Goal: Task Accomplishment & Management: Manage account settings

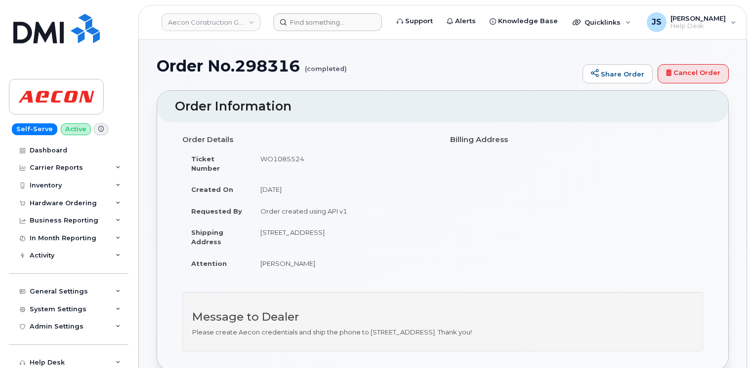
scroll to position [840, 0]
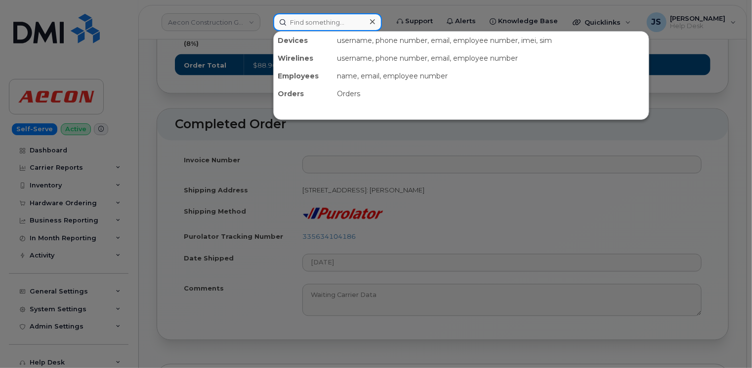
click at [331, 21] on input at bounding box center [327, 22] width 109 height 18
paste input "298080"
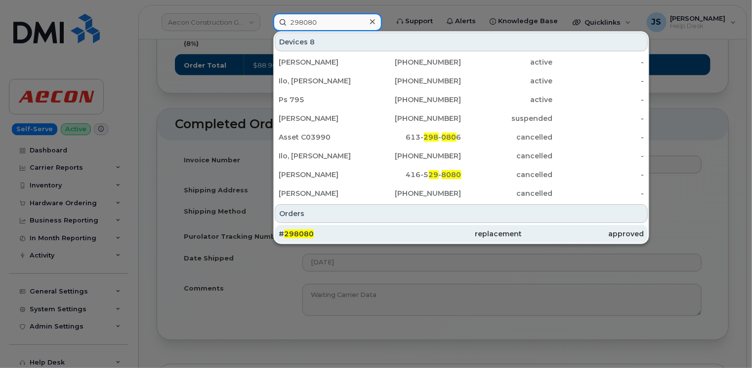
type input "298080"
click at [308, 232] on span "298080" at bounding box center [299, 234] width 30 height 9
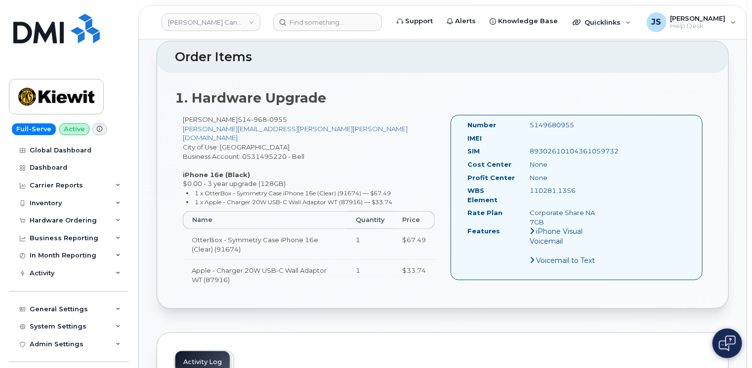
scroll to position [148, 0]
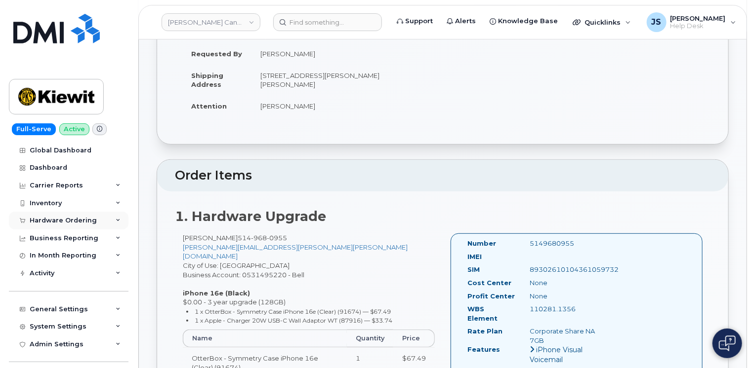
click at [117, 218] on div "Hardware Ordering" at bounding box center [69, 221] width 120 height 18
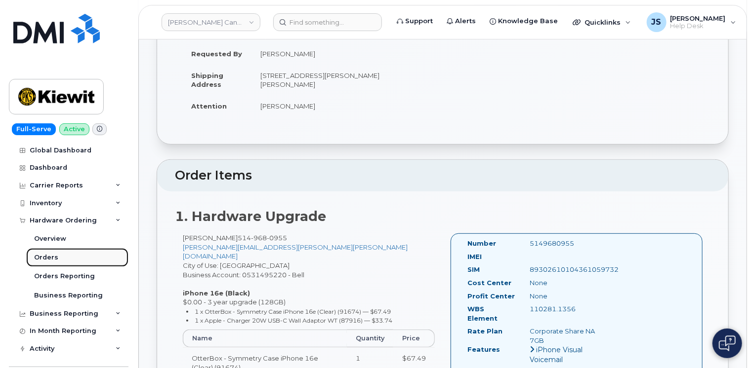
click at [52, 258] on div "Orders" at bounding box center [46, 257] width 24 height 9
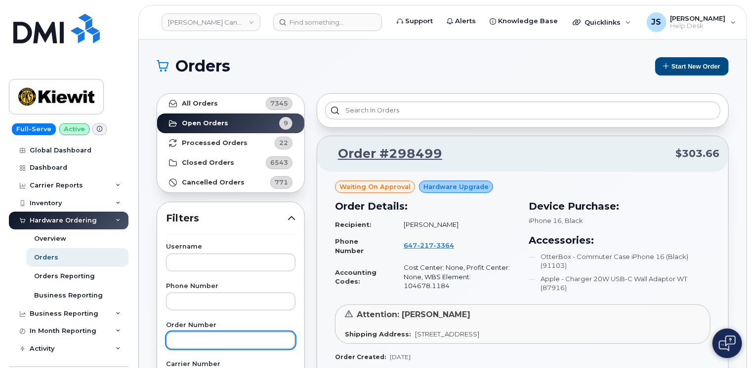
paste input "298080"
type input "298080"
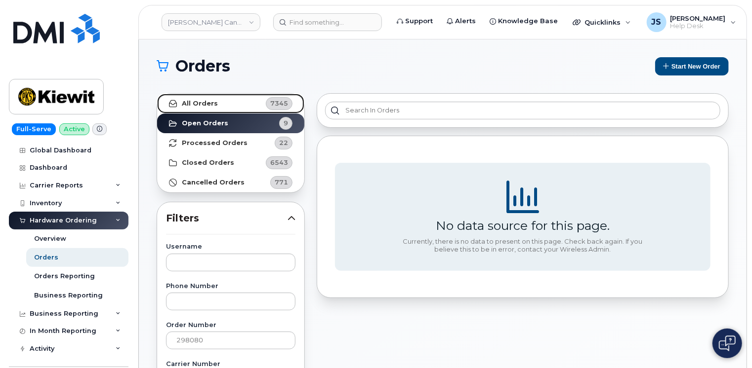
click at [187, 106] on strong "All Orders" at bounding box center [200, 104] width 36 height 8
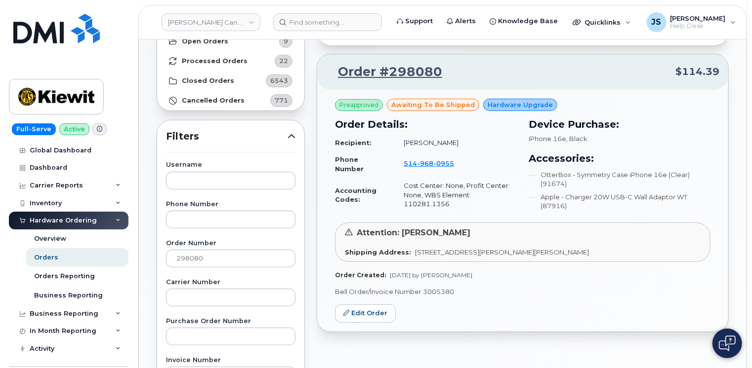
scroll to position [99, 0]
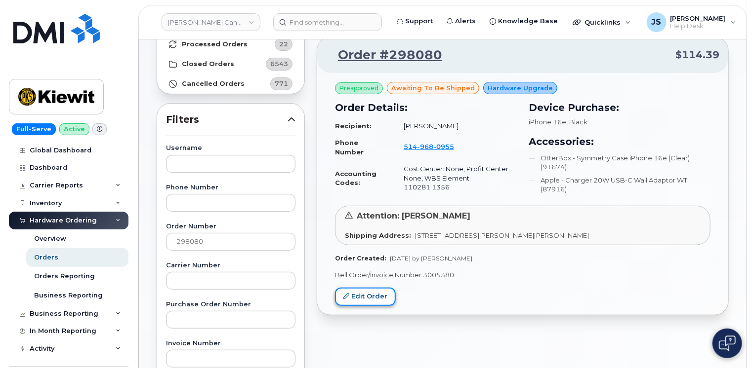
click at [356, 299] on link "Edit Order" at bounding box center [365, 297] width 61 height 18
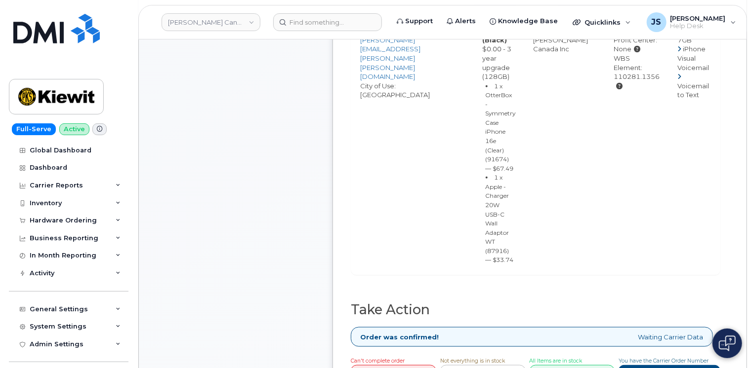
scroll to position [593, 0]
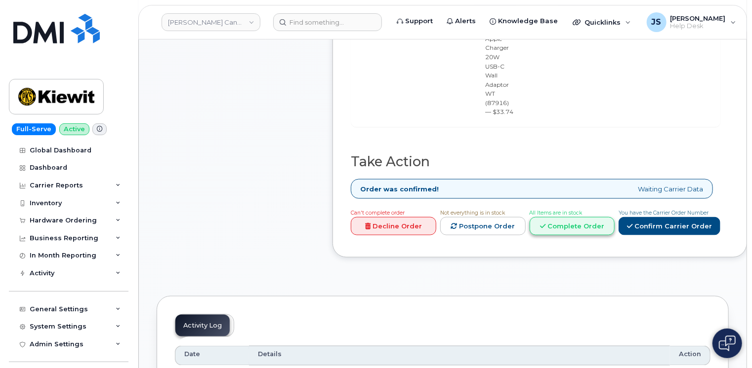
click at [565, 217] on link "Complete Order" at bounding box center [571, 226] width 85 height 18
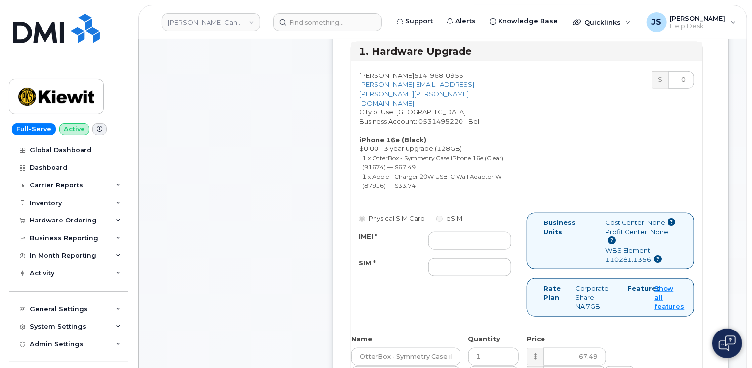
scroll to position [395, 0]
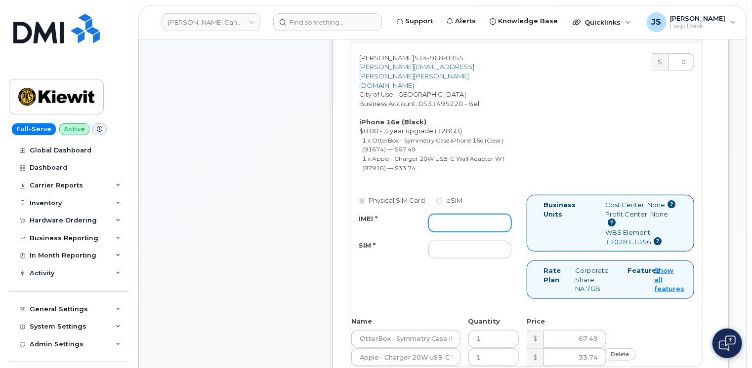
click at [445, 214] on input "IMEI *" at bounding box center [469, 223] width 83 height 18
paste input "353927601304535"
type input "353927601304535"
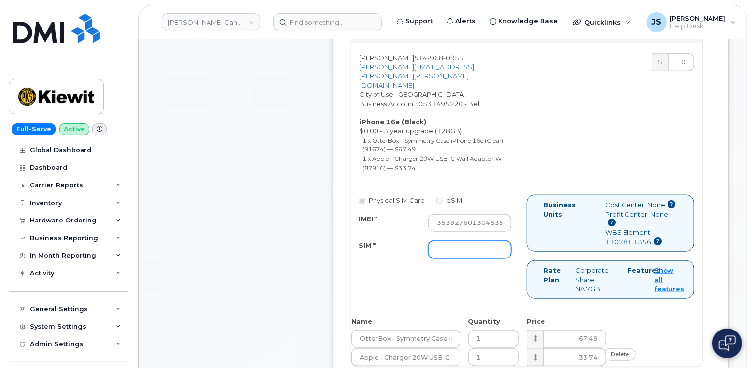
click at [453, 241] on input "SIM *" at bounding box center [469, 250] width 83 height 18
type input "n/a"
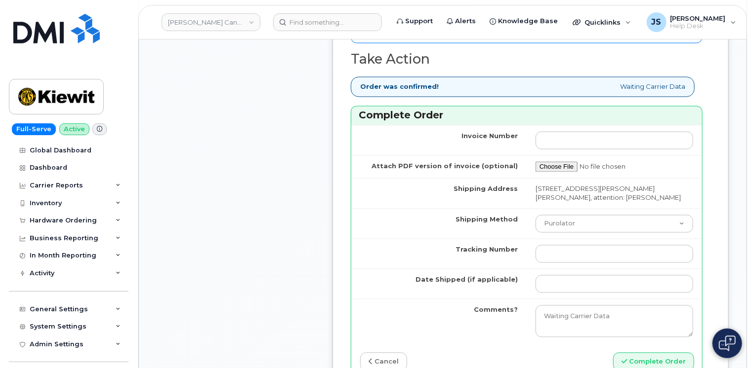
scroll to position [988, 0]
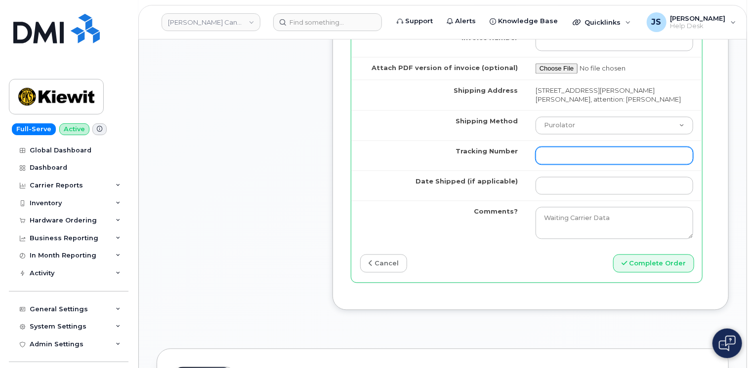
paste input "520015372698"
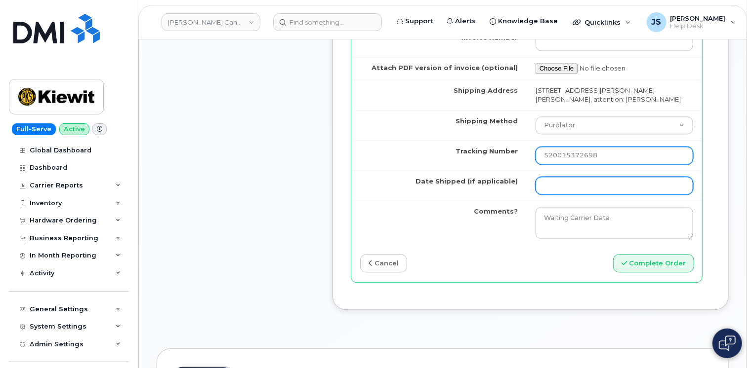
type input "520015372698"
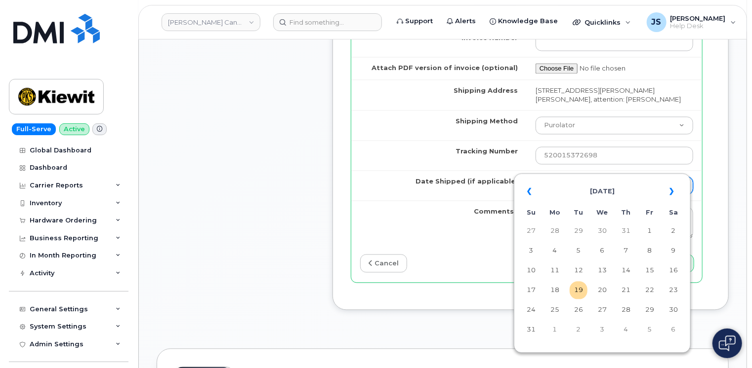
click at [601, 177] on input "Date Shipped (if applicable)" at bounding box center [614, 186] width 158 height 18
click at [563, 290] on td "18" at bounding box center [555, 291] width 18 height 18
type input "[DATE]"
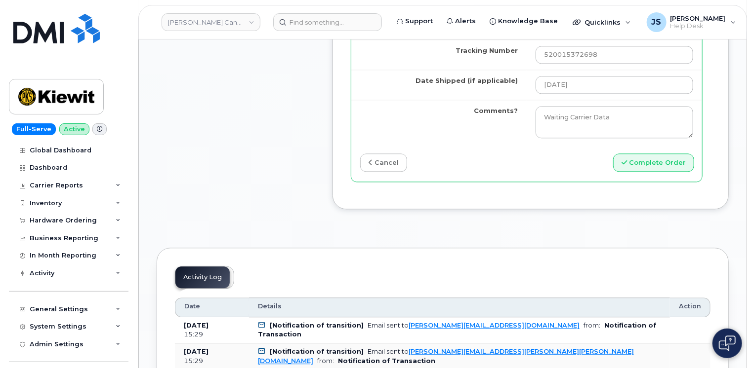
scroll to position [1087, 0]
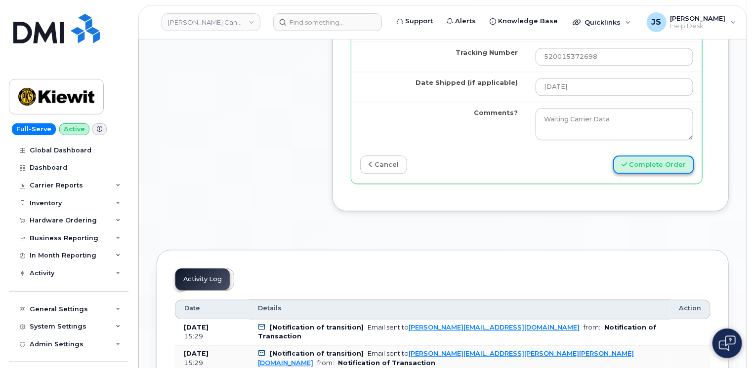
click at [674, 156] on button "Complete Order" at bounding box center [653, 165] width 81 height 18
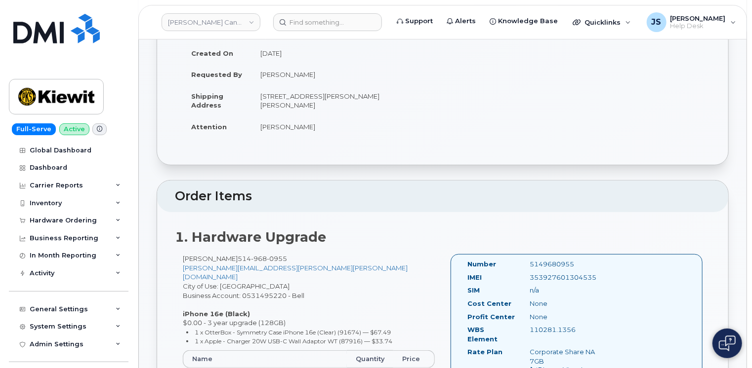
scroll to position [148, 0]
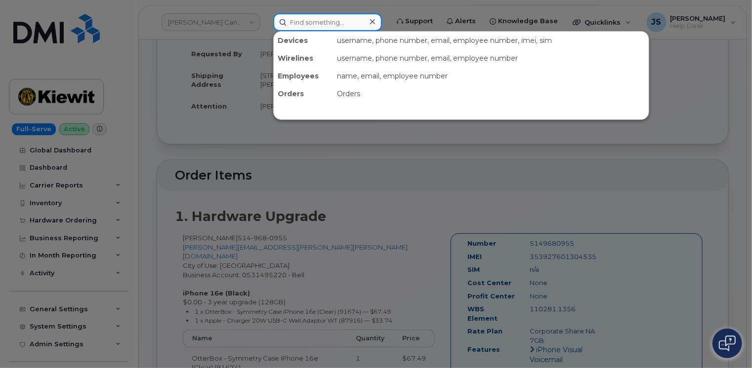
click at [322, 17] on input at bounding box center [327, 22] width 109 height 18
paste input "9022371418"
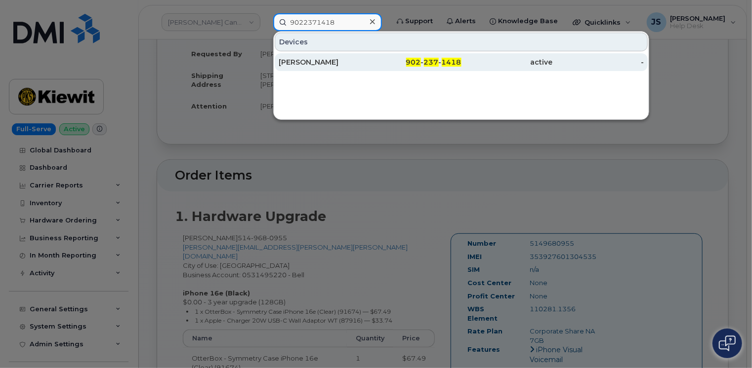
type input "9022371418"
click at [319, 61] on div "Dylan Worth" at bounding box center [324, 62] width 91 height 10
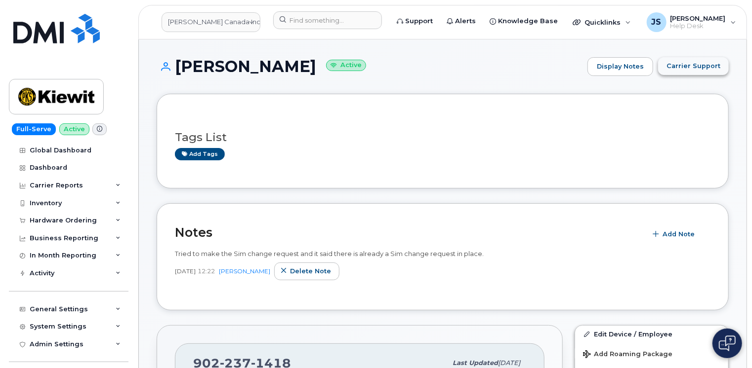
click at [702, 60] on button "Carrier Support" at bounding box center [693, 66] width 71 height 18
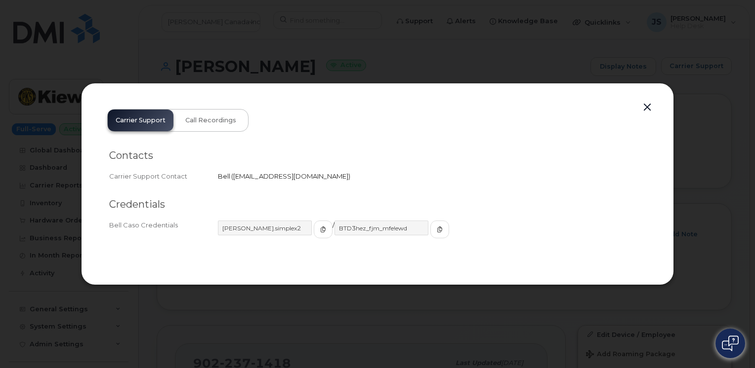
click at [649, 103] on button "button" at bounding box center [647, 108] width 15 height 14
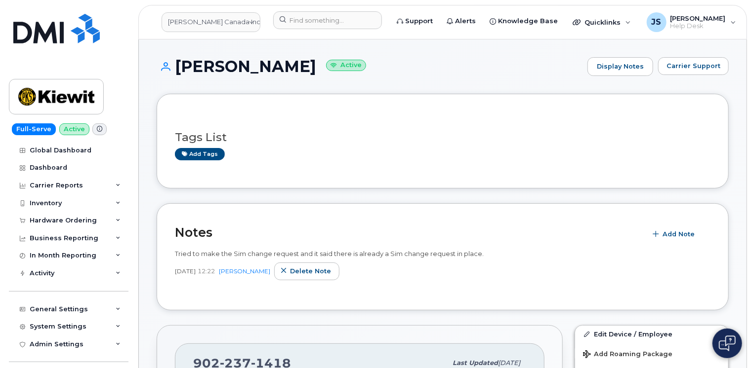
scroll to position [198, 0]
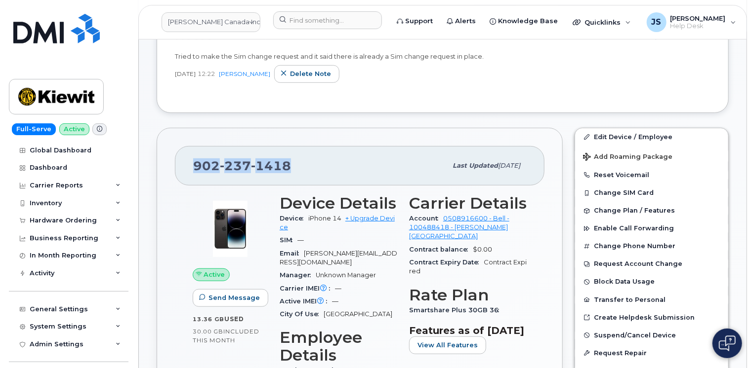
drag, startPoint x: 287, startPoint y: 166, endPoint x: 196, endPoint y: 165, distance: 91.9
click at [196, 165] on span "902 237 1418" at bounding box center [242, 166] width 98 height 15
copy span "902 237 1418"
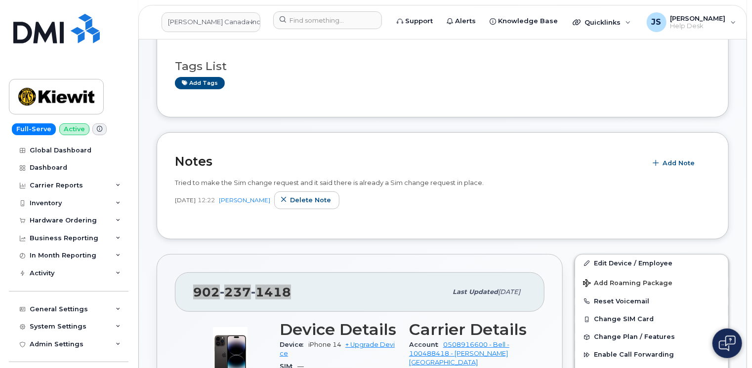
scroll to position [0, 0]
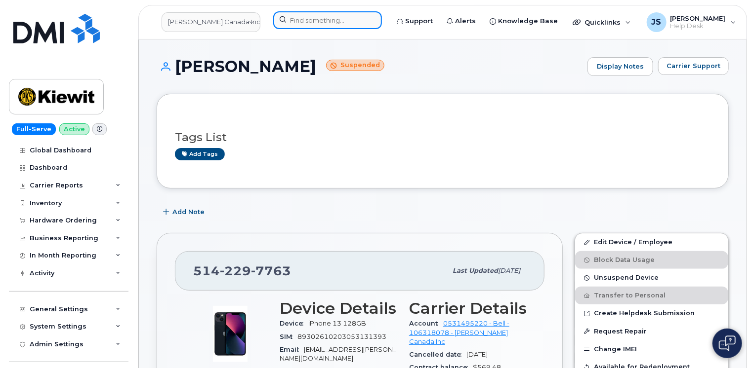
click at [336, 18] on input at bounding box center [327, 20] width 109 height 18
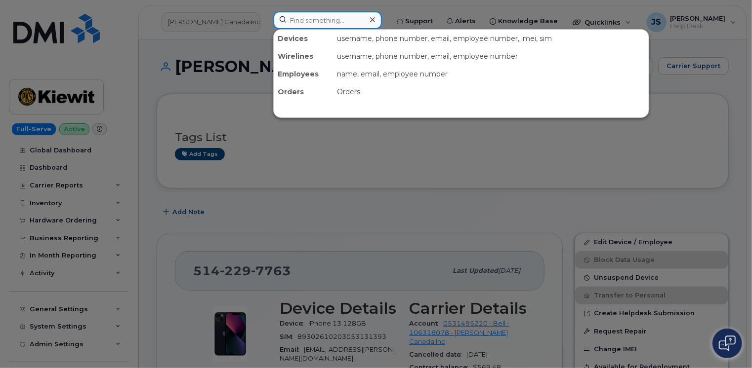
paste input "298376"
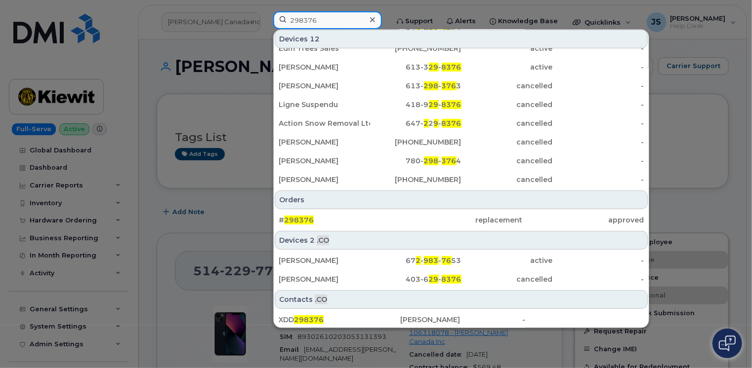
scroll to position [87, 0]
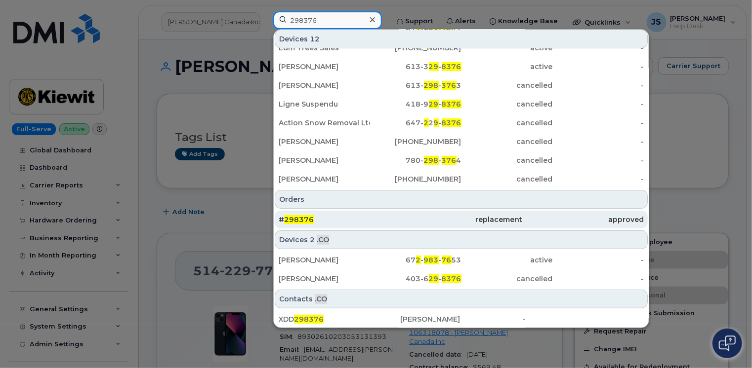
type input "298376"
click at [356, 218] on div "# 298376" at bounding box center [339, 220] width 121 height 10
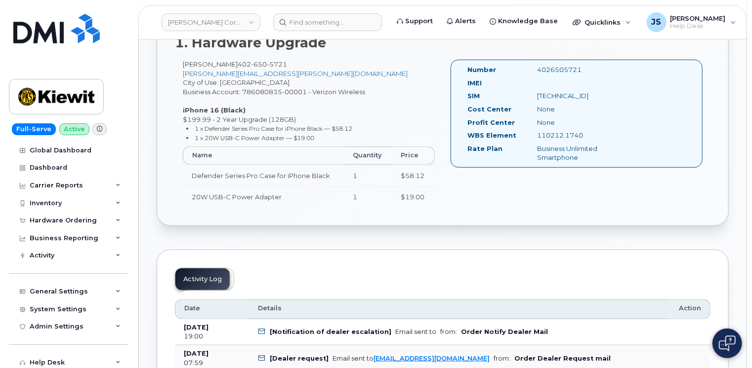
scroll to position [346, 0]
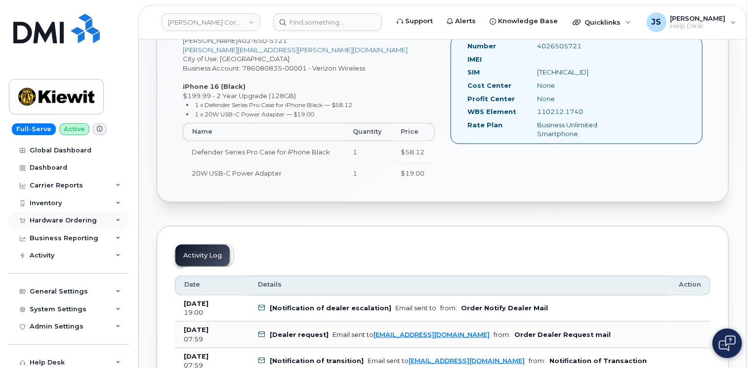
click at [111, 220] on div "Hardware Ordering" at bounding box center [69, 221] width 120 height 18
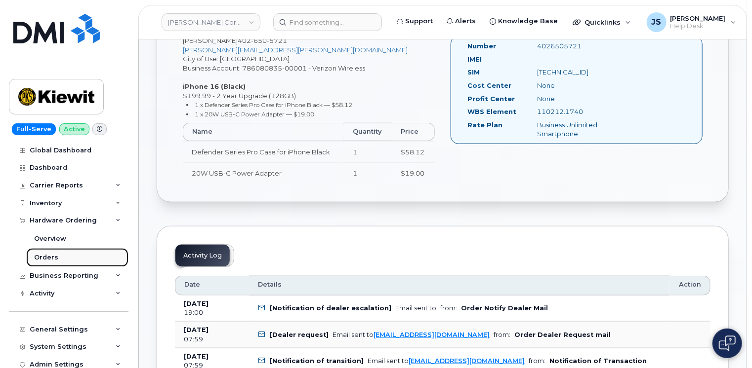
click at [53, 258] on div "Orders" at bounding box center [46, 257] width 24 height 9
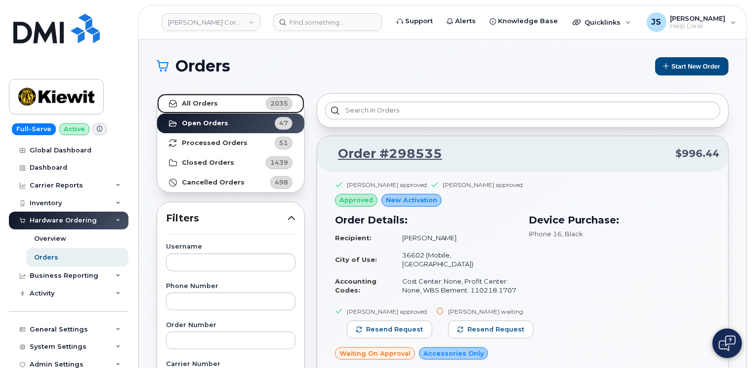
click at [219, 100] on link "All Orders 2035" at bounding box center [230, 104] width 147 height 20
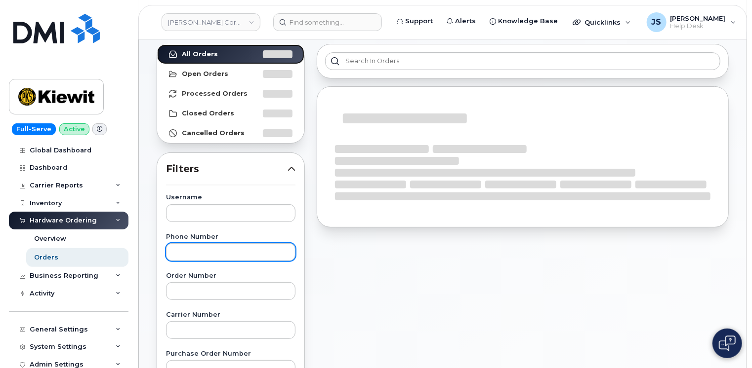
scroll to position [99, 0]
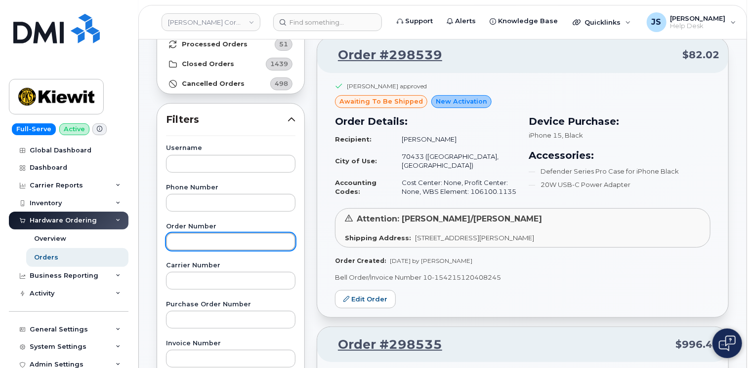
paste input "298376"
type input "298376"
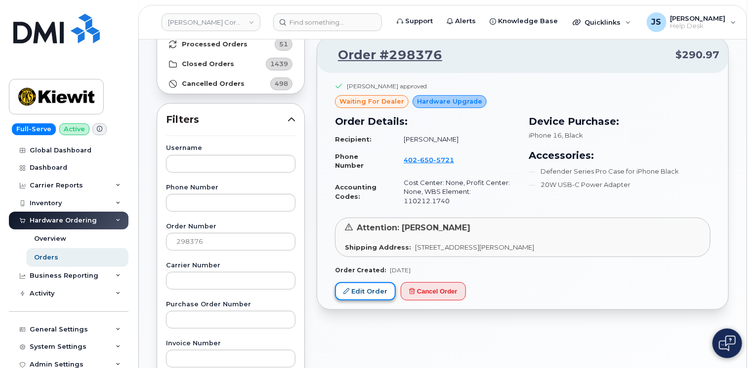
click at [352, 283] on link "Edit Order" at bounding box center [365, 292] width 61 height 18
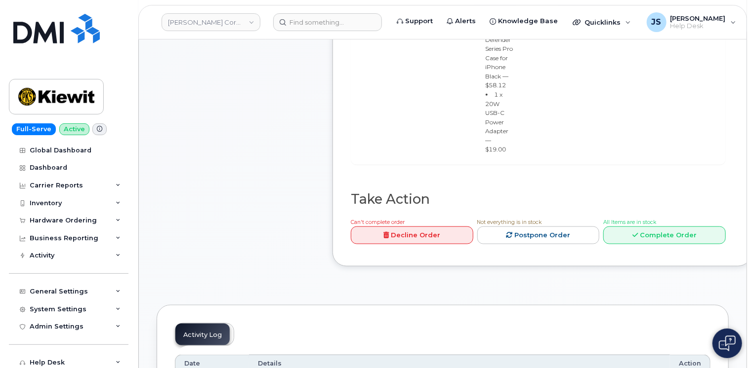
scroll to position [494, 0]
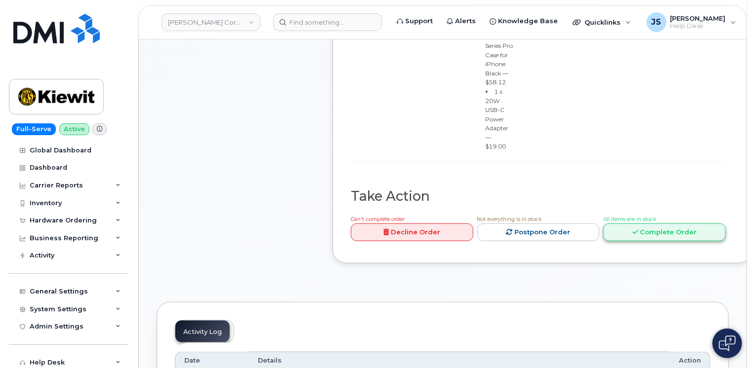
click at [650, 242] on link "Complete Order" at bounding box center [664, 233] width 122 height 18
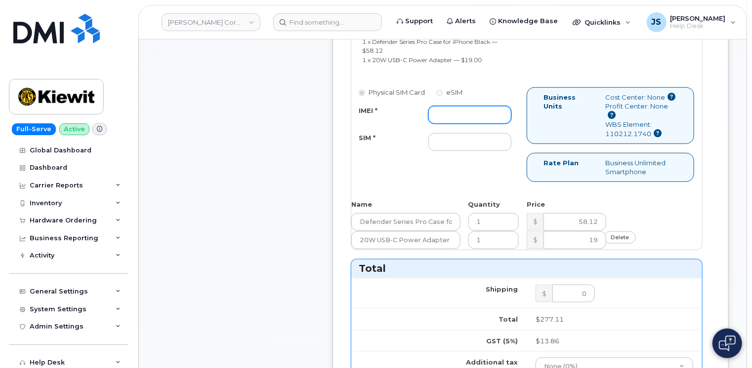
click at [440, 110] on input "IMEI *" at bounding box center [469, 115] width 83 height 18
paste input "359696887124909"
type input "359696887124909"
click at [439, 140] on input "SIM *" at bounding box center [469, 142] width 83 height 18
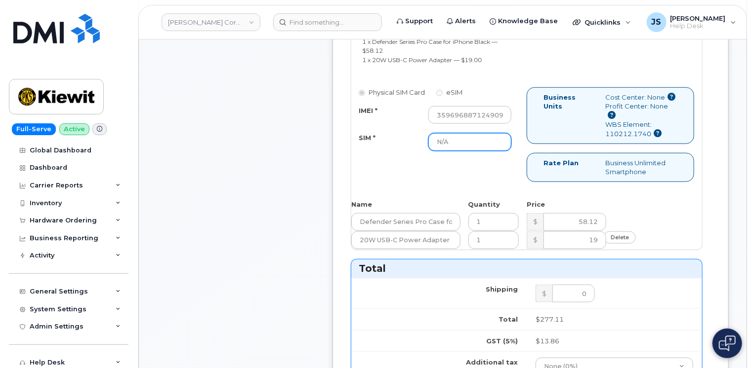
type input "N/A"
click at [361, 148] on div "SIM * N/A" at bounding box center [434, 142] width 167 height 18
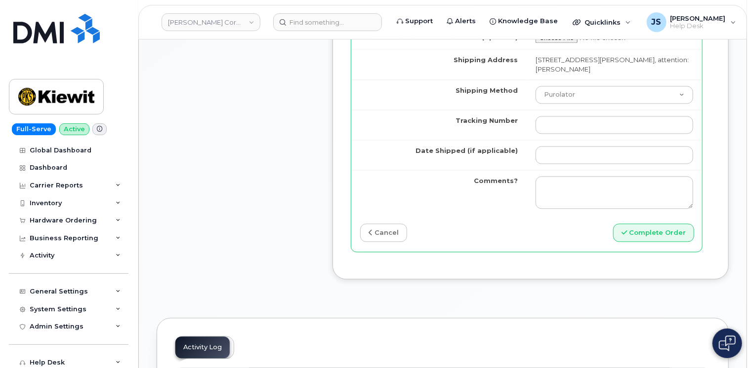
scroll to position [988, 0]
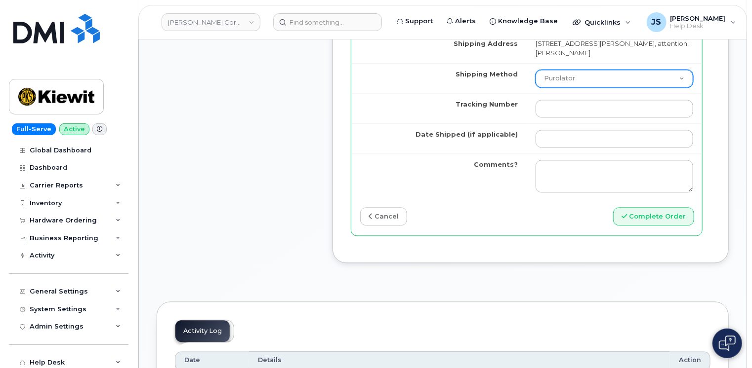
click at [668, 78] on select "Purolator UPS FedEx Canada Post Courier Other Drop Off Pick Up" at bounding box center [614, 79] width 158 height 18
select select "UPS"
click at [535, 75] on select "Purolator UPS FedEx Canada Post Courier Other Drop Off Pick Up" at bounding box center [614, 79] width 158 height 18
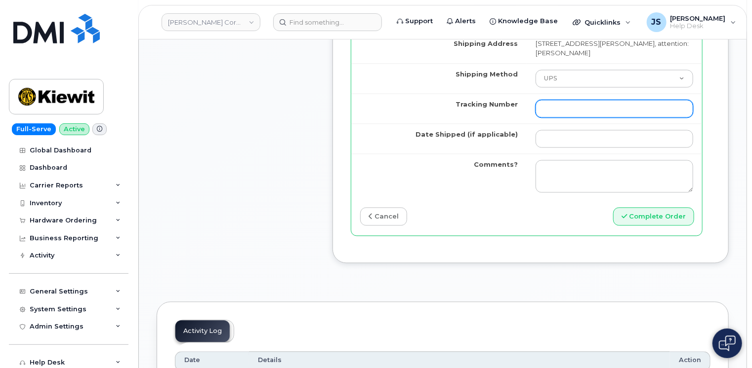
click at [558, 114] on input "Tracking Number" at bounding box center [614, 109] width 158 height 18
paste input "1ZHF12012914909067"
type input "1ZHF12012914909067"
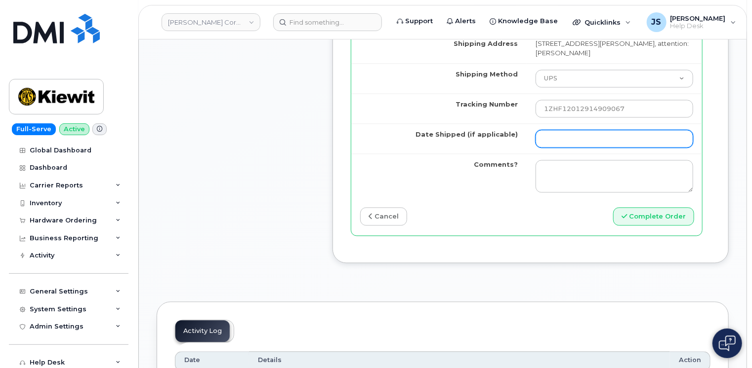
click at [545, 143] on input "Date Shipped (if applicable)" at bounding box center [614, 139] width 158 height 18
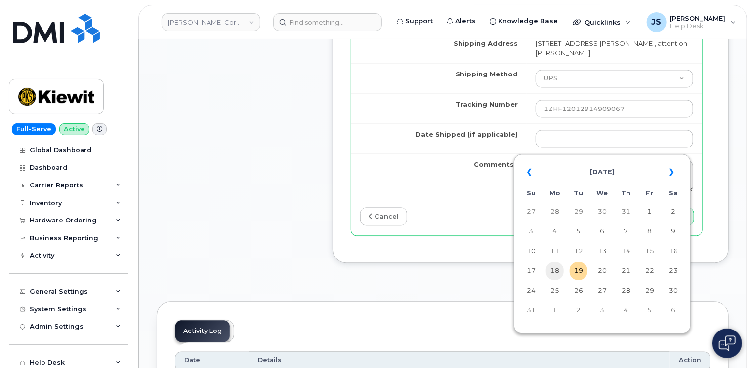
click at [554, 277] on td "18" at bounding box center [555, 271] width 18 height 18
type input "2025-08-18"
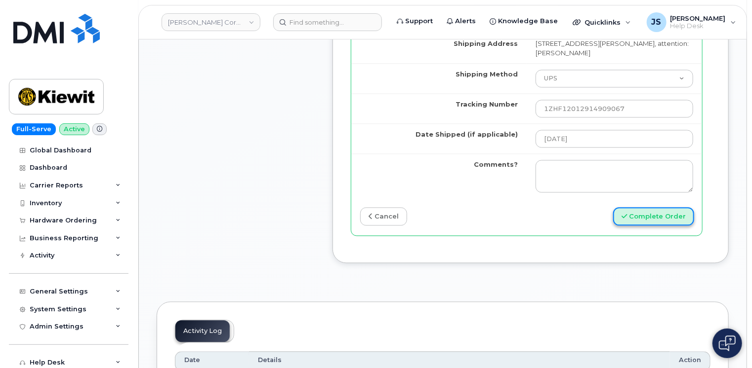
click at [645, 223] on button "Complete Order" at bounding box center [653, 216] width 81 height 18
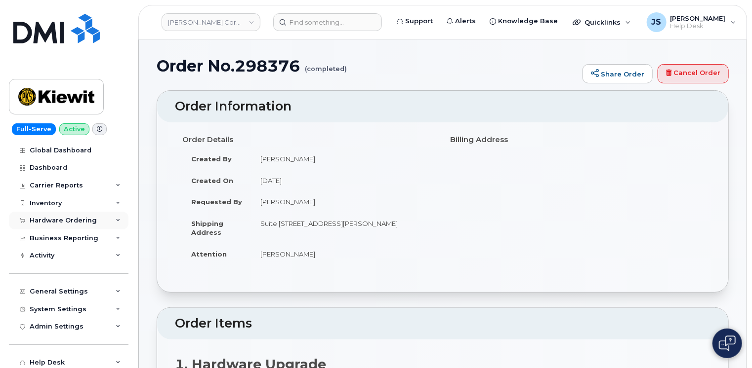
click at [116, 218] on icon at bounding box center [118, 220] width 5 height 5
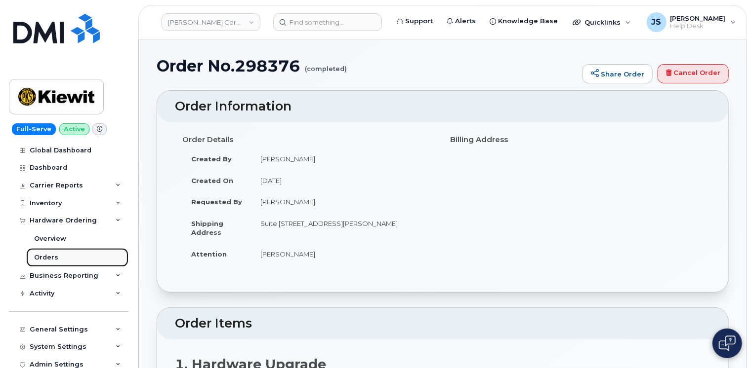
click at [58, 254] on link "Orders" at bounding box center [77, 257] width 102 height 19
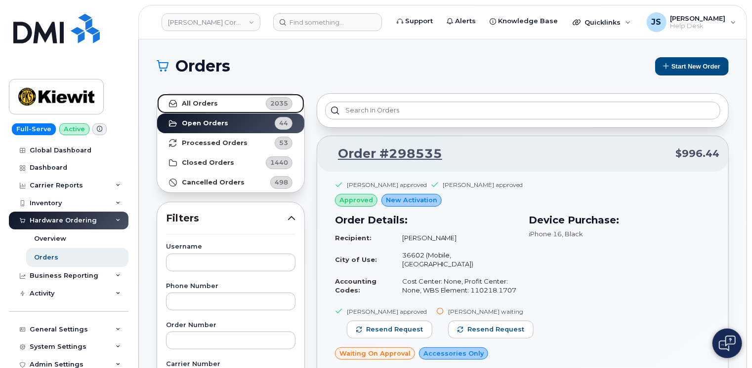
click at [200, 100] on strong "All Orders" at bounding box center [200, 104] width 36 height 8
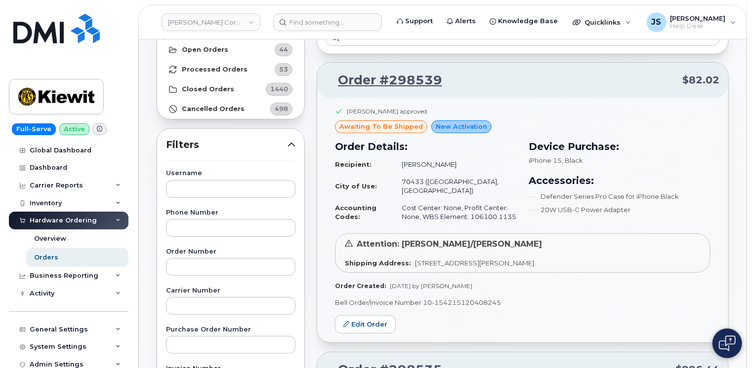
scroll to position [99, 0]
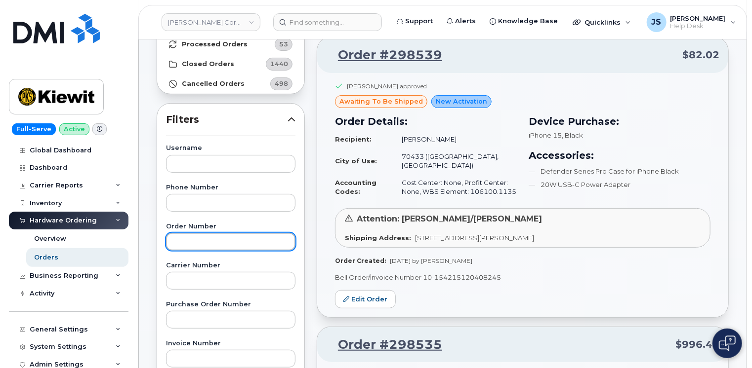
paste input "297805"
type input "297805"
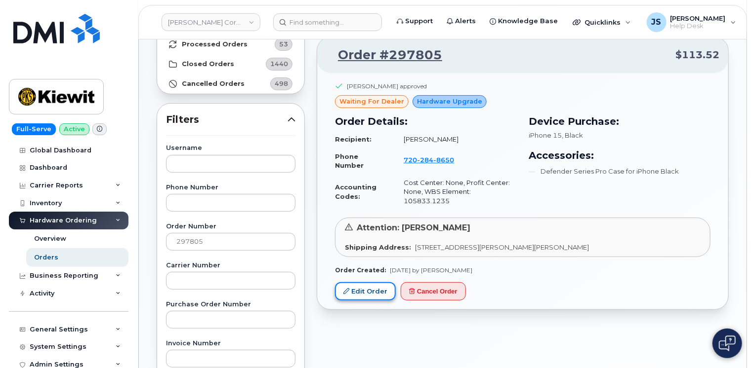
click at [340, 283] on link "Edit Order" at bounding box center [365, 292] width 61 height 18
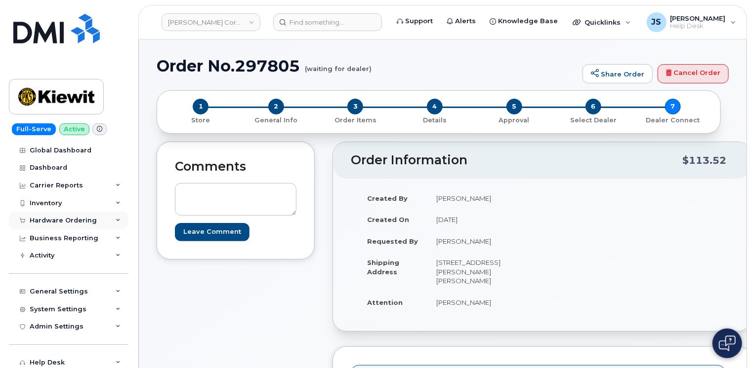
click at [115, 217] on div "Hardware Ordering" at bounding box center [69, 221] width 120 height 18
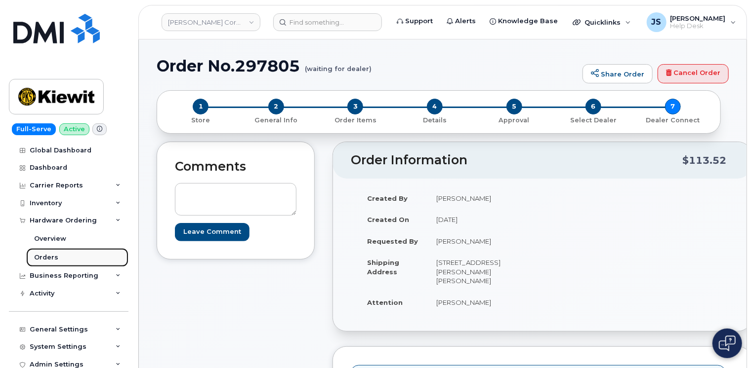
click at [61, 260] on link "Orders" at bounding box center [77, 257] width 102 height 19
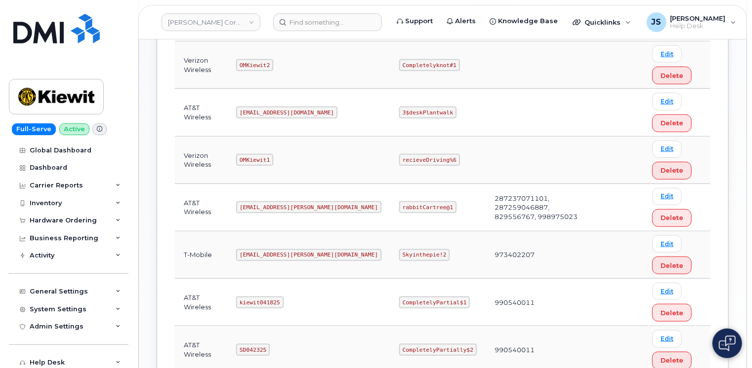
scroll to position [395, 0]
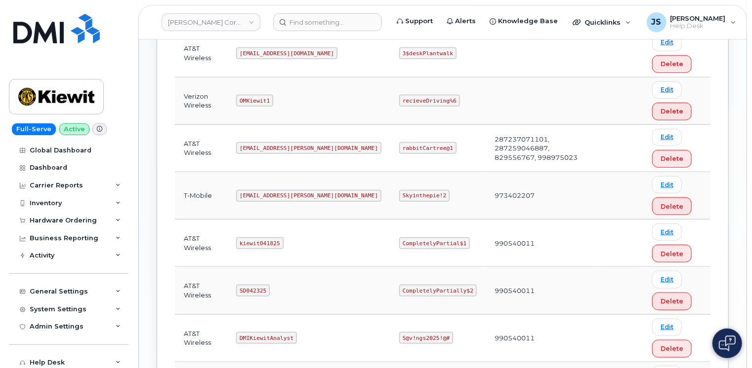
click at [399, 193] on code "Skyinthepie!2" at bounding box center [424, 196] width 50 height 12
copy code "Skyinthepie!2"
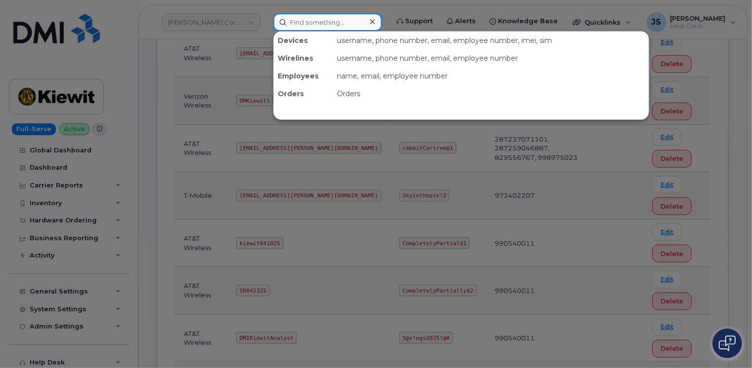
click at [319, 21] on input at bounding box center [327, 22] width 109 height 18
paste input "297306"
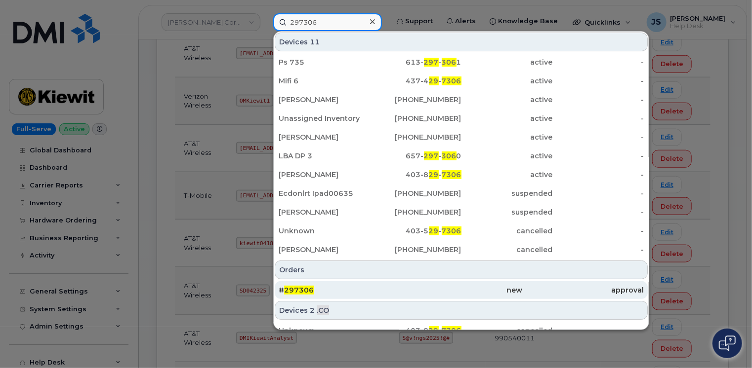
type input "297306"
click at [343, 290] on div "# 297306" at bounding box center [339, 290] width 121 height 10
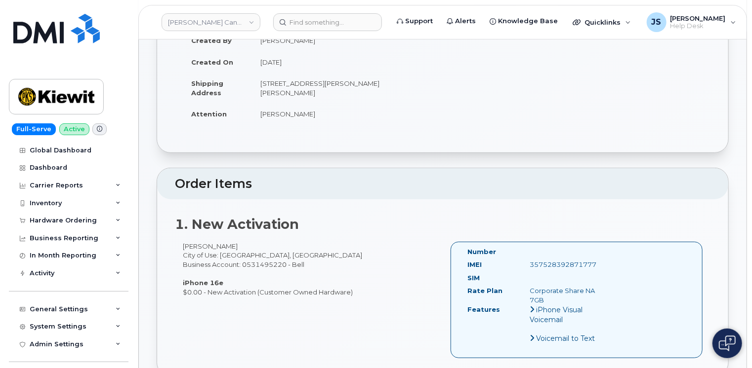
scroll to position [148, 0]
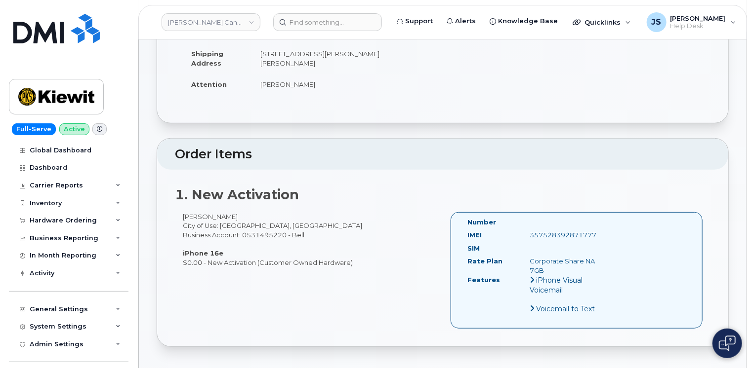
drag, startPoint x: 184, startPoint y: 216, endPoint x: 233, endPoint y: 216, distance: 49.4
click at [233, 216] on div "[PERSON_NAME] City of Use: [GEOGRAPHIC_DATA], [GEOGRAPHIC_DATA] Business Accoun…" at bounding box center [309, 239] width 268 height 55
drag, startPoint x: 233, startPoint y: 216, endPoint x: 224, endPoint y: 213, distance: 9.5
copy div "[PERSON_NAME]"
click at [116, 220] on icon at bounding box center [118, 220] width 5 height 5
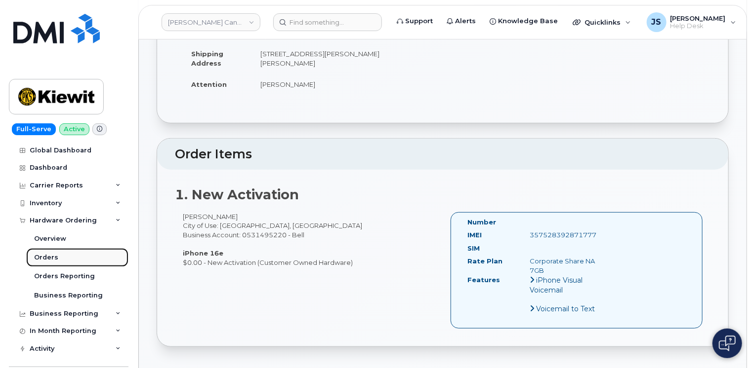
click at [71, 256] on link "Orders" at bounding box center [77, 257] width 102 height 19
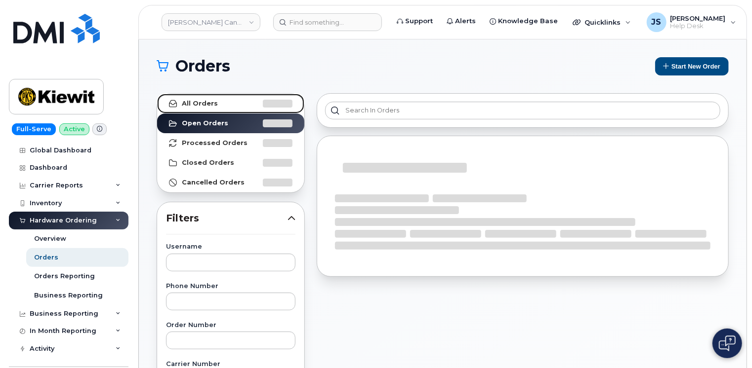
click at [195, 102] on strong "All Orders" at bounding box center [200, 104] width 36 height 8
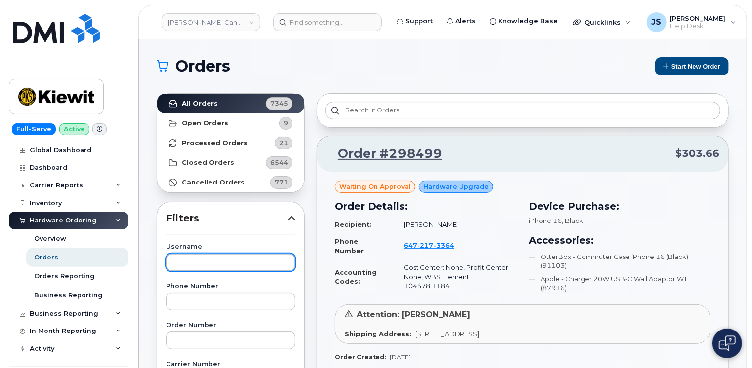
paste input "[PERSON_NAME]"
type input "[PERSON_NAME]"
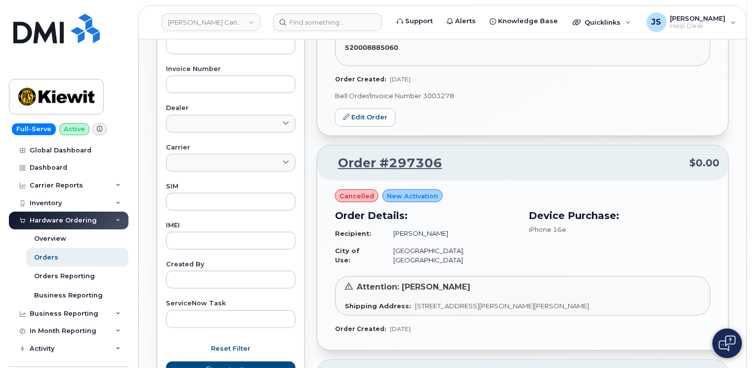
scroll to position [387, 0]
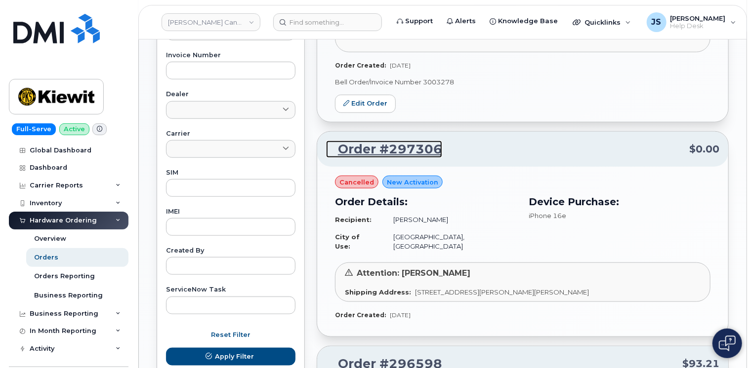
click at [408, 141] on link "Order #297306" at bounding box center [384, 150] width 116 height 18
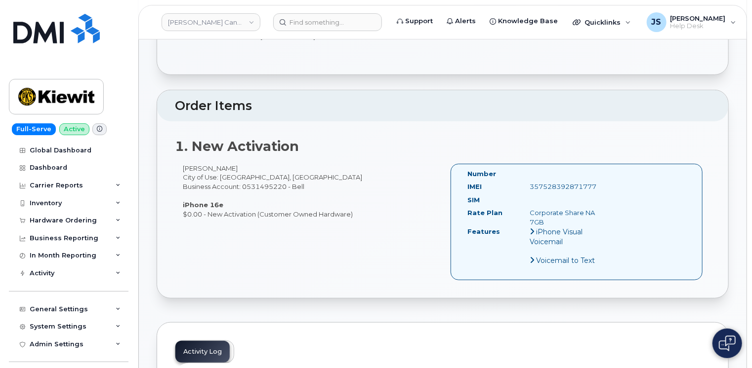
scroll to position [198, 0]
click at [562, 183] on div "357528392871777" at bounding box center [566, 185] width 87 height 9
copy div "357528392871777"
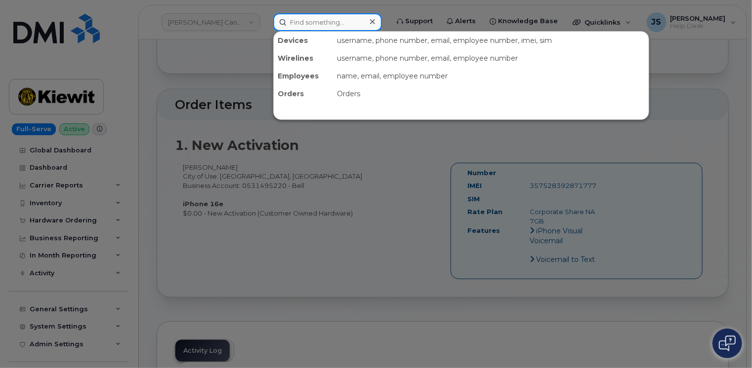
click at [337, 20] on input at bounding box center [327, 22] width 109 height 18
paste input "[PHONE_NUMBER]"
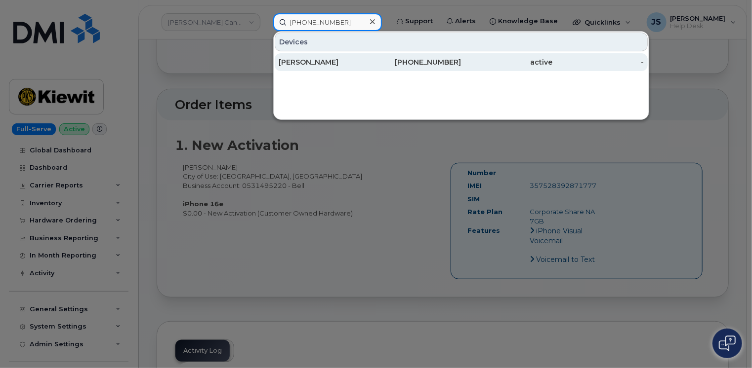
type input "[PHONE_NUMBER]"
click at [304, 65] on div "[PERSON_NAME]" at bounding box center [324, 62] width 91 height 10
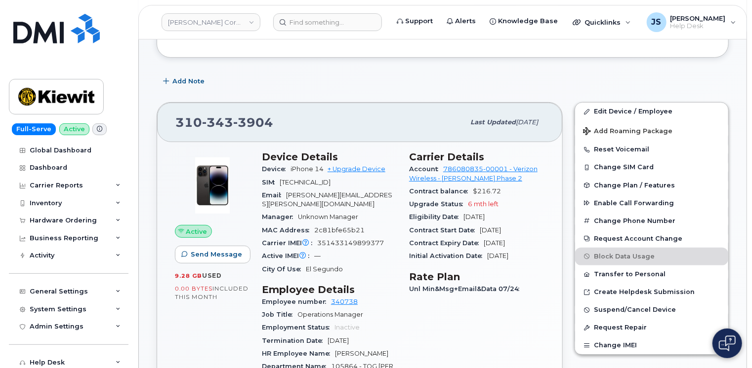
scroll to position [148, 0]
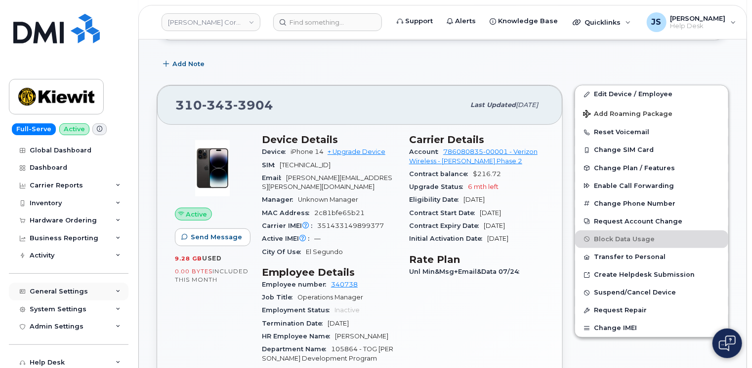
click at [118, 291] on div "General Settings" at bounding box center [69, 292] width 120 height 18
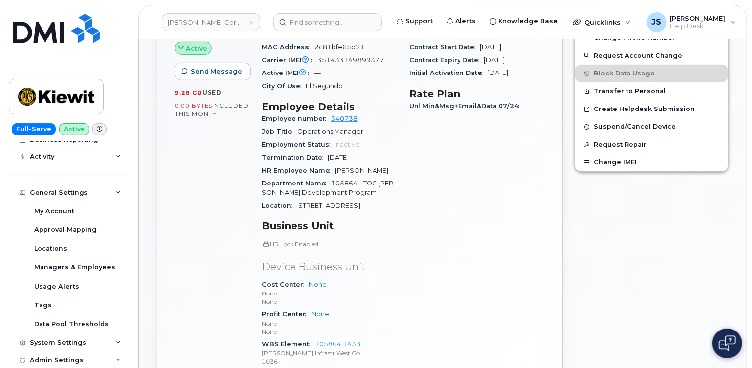
scroll to position [346, 0]
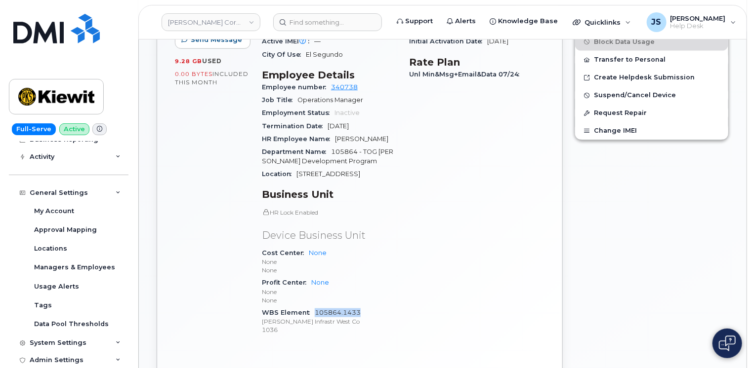
drag, startPoint x: 365, startPoint y: 303, endPoint x: 315, endPoint y: 302, distance: 49.9
click at [315, 307] on div "WBS Element 105864.1433 Kiewit Infrastr West Co 1036" at bounding box center [329, 322] width 135 height 30
copy link "105864.1433"
click at [89, 230] on div "Approval Mapping" at bounding box center [65, 230] width 63 height 9
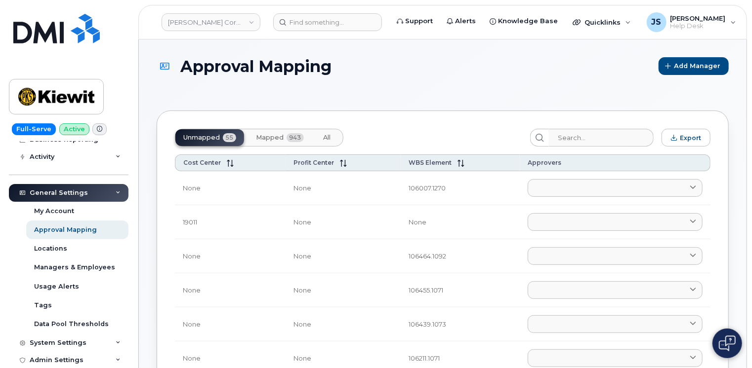
click at [264, 137] on span "Mapped" at bounding box center [270, 138] width 28 height 8
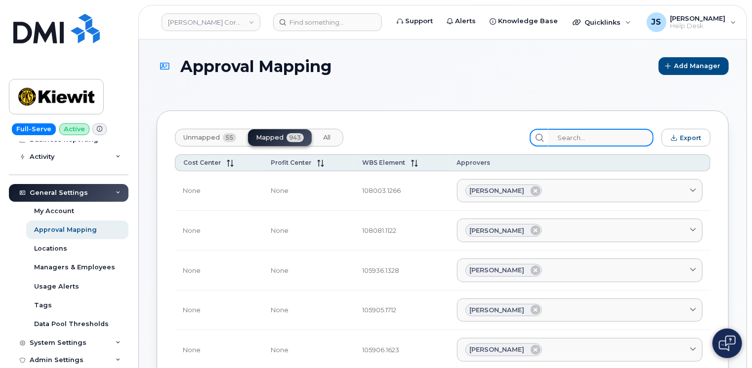
drag, startPoint x: 591, startPoint y: 126, endPoint x: 579, endPoint y: 137, distance: 15.7
paste input "105864.1433"
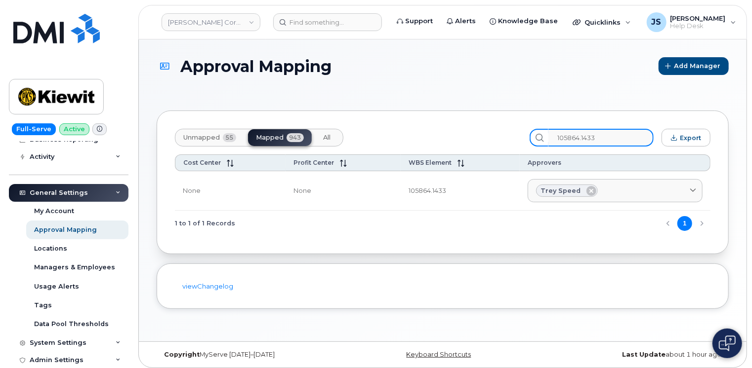
type input "105864.1433"
